Goal: Find specific page/section: Find specific page/section

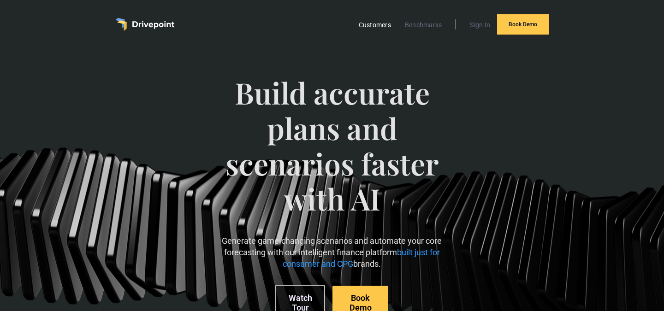
click at [382, 23] on link "Customers" at bounding box center [375, 25] width 42 height 12
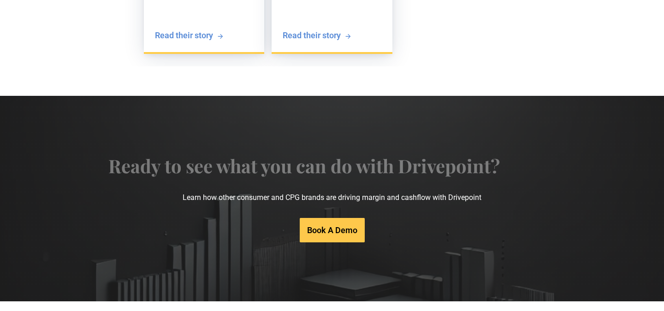
scroll to position [2008, 0]
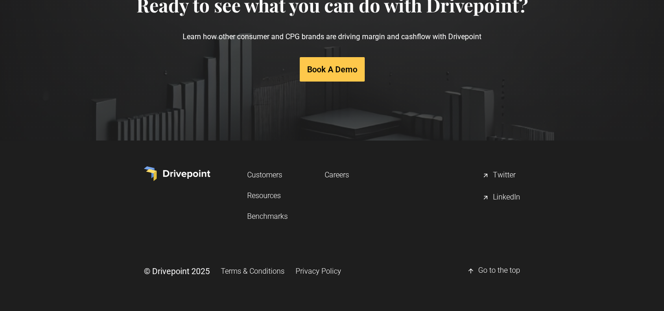
click at [344, 179] on link "Careers" at bounding box center [337, 175] width 24 height 17
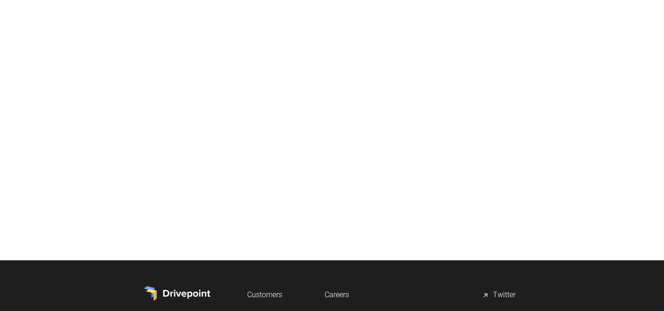
scroll to position [481, 0]
